Goal: Submit feedback/report problem

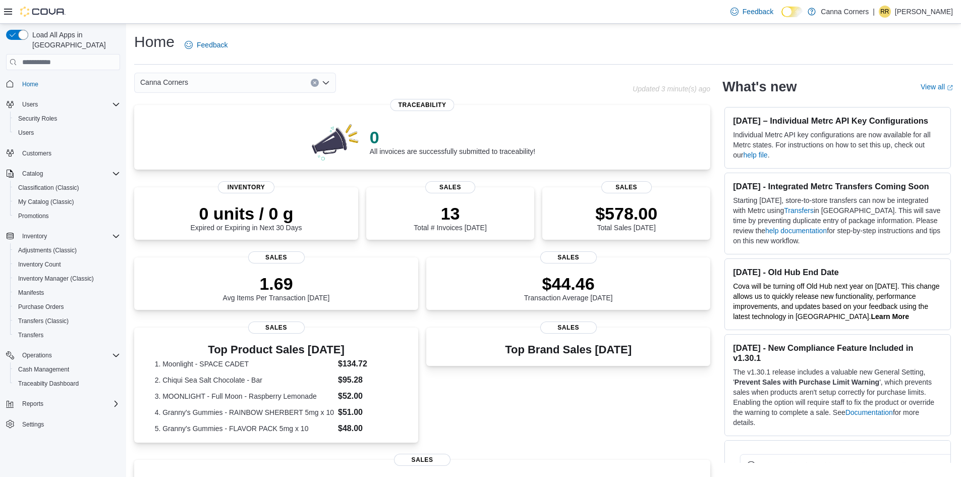
click at [946, 70] on div "Home Feedback Canna Corners Updated 3 minute(s) ago 0 All invoices are successf…" at bounding box center [543, 350] width 835 height 653
